Goal: Information Seeking & Learning: Learn about a topic

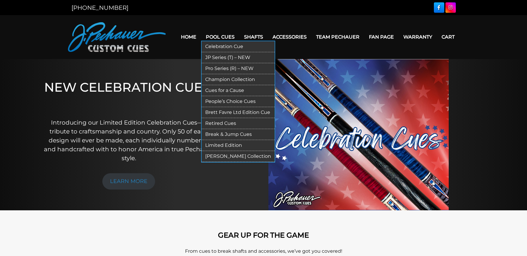
click at [226, 58] on link "JP Series (T) – NEW" at bounding box center [238, 57] width 73 height 11
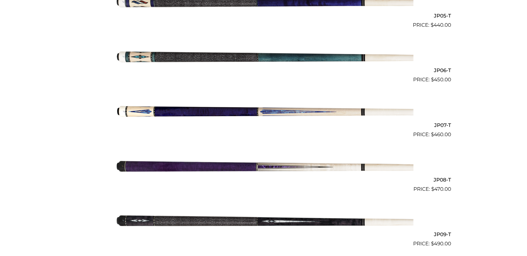
scroll to position [445, 0]
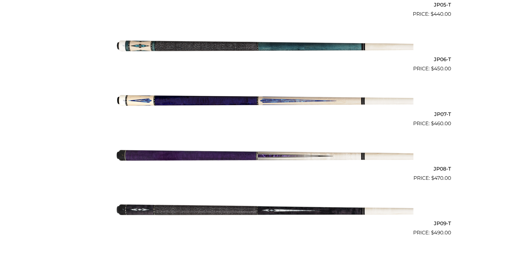
click at [240, 214] on img at bounding box center [263, 209] width 299 height 50
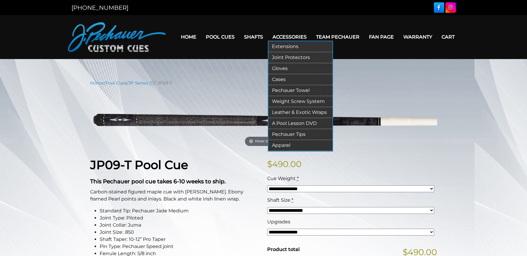
click at [288, 136] on link "Pechauer Tips" at bounding box center [300, 134] width 64 height 11
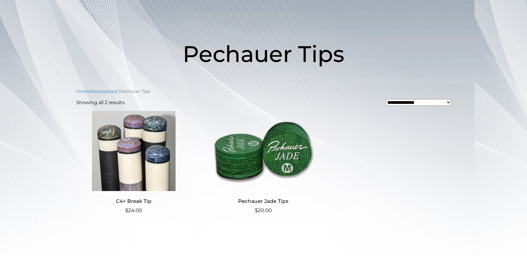
scroll to position [59, 0]
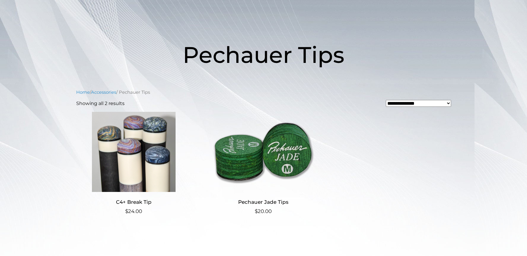
click at [447, 103] on select "**********" at bounding box center [418, 103] width 65 height 7
select select "**********"
click at [386, 100] on select "**********" at bounding box center [418, 103] width 65 height 7
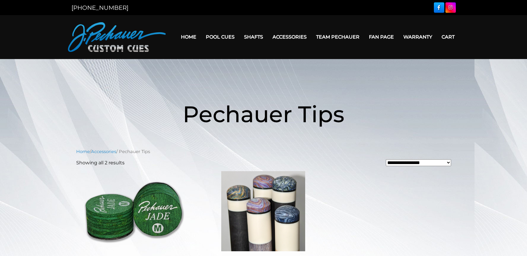
click at [384, 38] on link "Fan Page" at bounding box center [381, 36] width 34 height 15
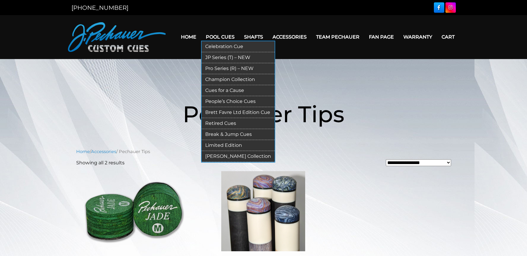
click at [227, 124] on link "Retired Cues" at bounding box center [238, 123] width 73 height 11
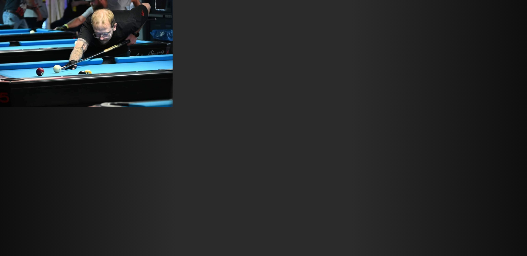
scroll to position [5015, 0]
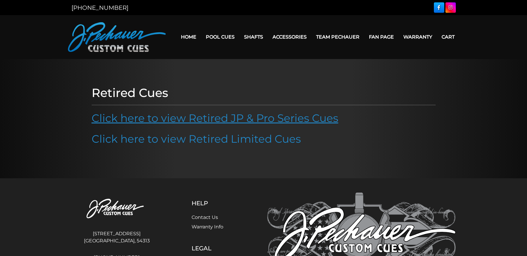
click at [228, 119] on link "Click here to view Retired JP & Pro Series Cues" at bounding box center [215, 117] width 247 height 13
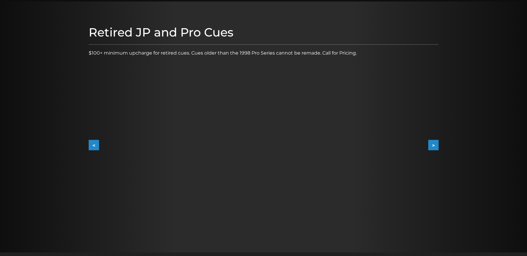
scroll to position [59, 0]
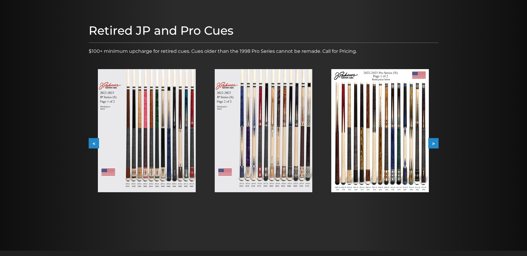
click at [181, 178] on img at bounding box center [147, 130] width 98 height 123
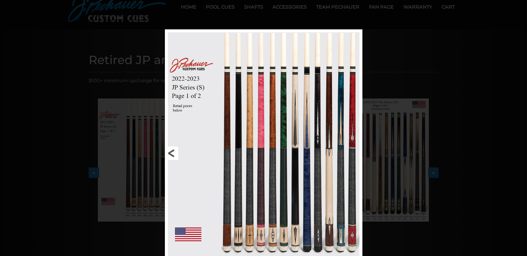
scroll to position [30, 0]
click at [173, 157] on link at bounding box center [209, 153] width 89 height 247
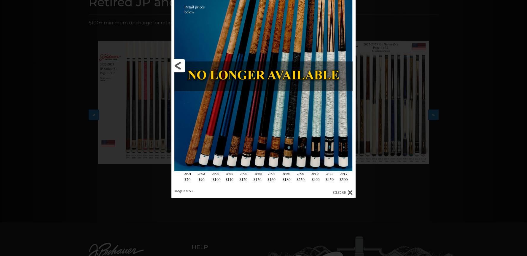
scroll to position [89, 0]
